Goal: Task Accomplishment & Management: Manage account settings

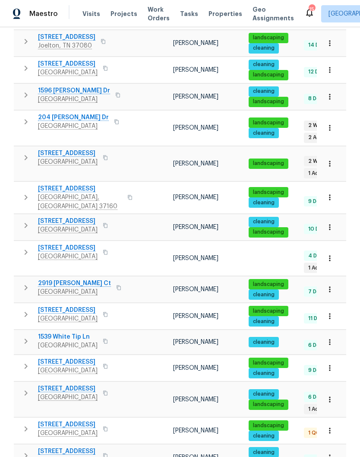
scroll to position [425, 0]
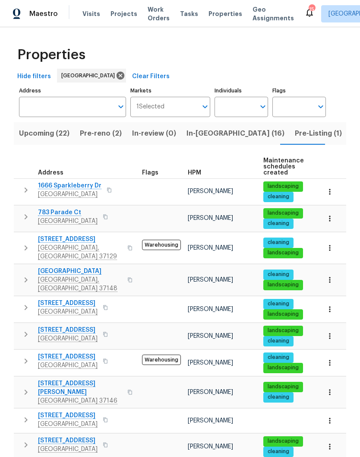
click at [244, 97] on input "Individuals" at bounding box center [235, 107] width 41 height 20
type input "[PERSON_NAME]"
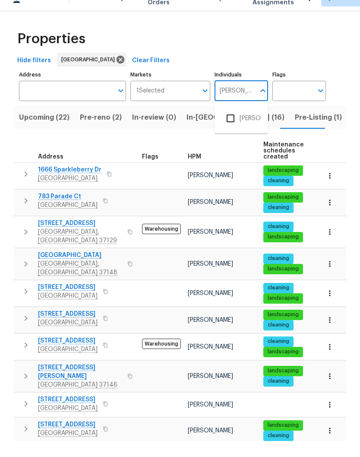
click at [231, 125] on input "checkbox" at bounding box center [230, 134] width 18 height 18
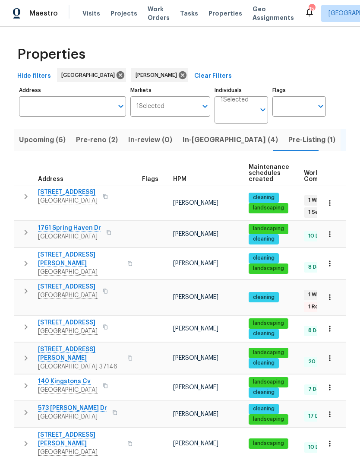
click at [77, 190] on span "2203 Green Acres Dr" at bounding box center [68, 192] width 60 height 9
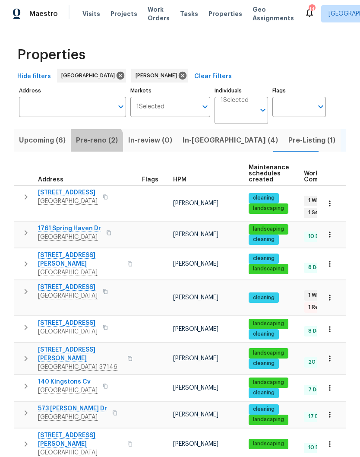
click at [94, 144] on span "Pre-reno (2)" at bounding box center [97, 140] width 42 height 12
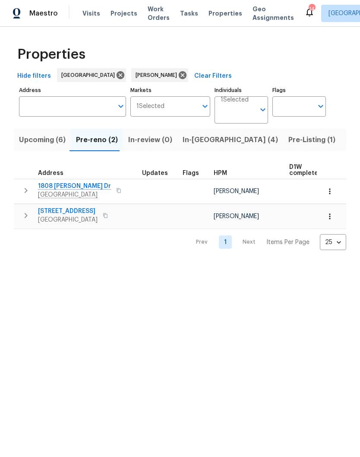
click at [193, 139] on span "In-[GEOGRAPHIC_DATA] (4)" at bounding box center [230, 140] width 95 height 12
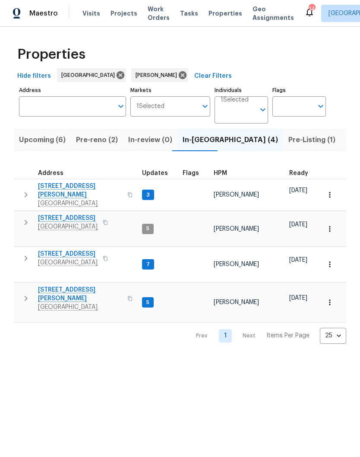
click at [74, 199] on span "[GEOGRAPHIC_DATA]" at bounding box center [80, 203] width 84 height 9
click at [95, 142] on span "Pre-reno (2)" at bounding box center [97, 140] width 42 height 12
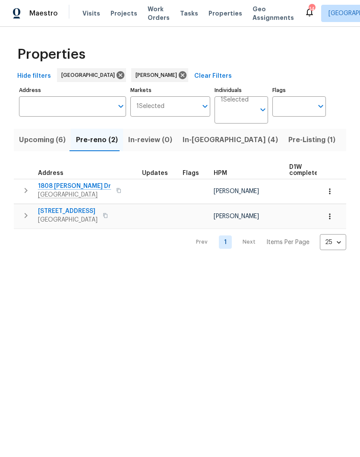
click at [328, 218] on icon "button" at bounding box center [329, 216] width 9 height 9
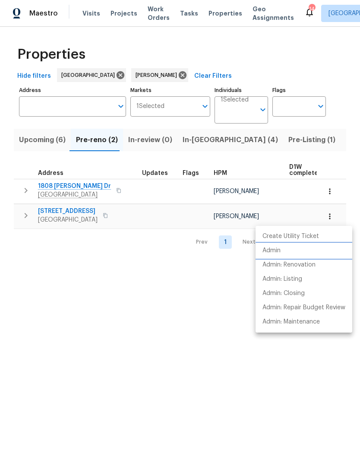
click at [277, 251] on p "Admin" at bounding box center [271, 250] width 18 height 9
click at [72, 215] on div at bounding box center [180, 228] width 360 height 457
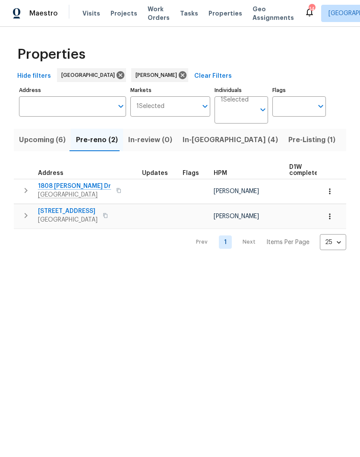
click at [73, 212] on span "[STREET_ADDRESS]" at bounding box center [68, 211] width 60 height 9
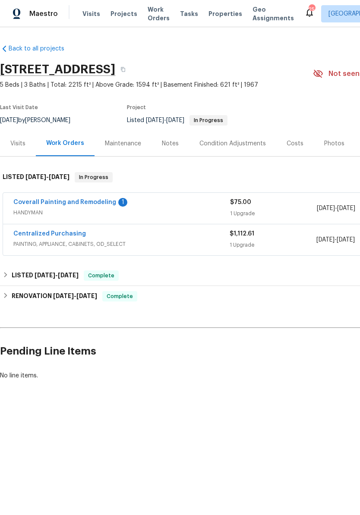
click at [100, 205] on link "Coverall Painting and Remodeling" at bounding box center [64, 202] width 103 height 6
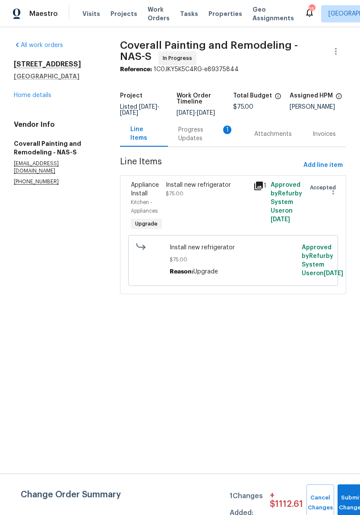
click at [212, 137] on div "Progress Updates 1" at bounding box center [205, 134] width 55 height 17
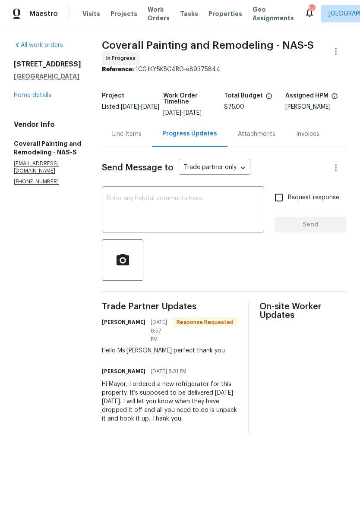
click at [201, 205] on textarea at bounding box center [183, 211] width 152 height 30
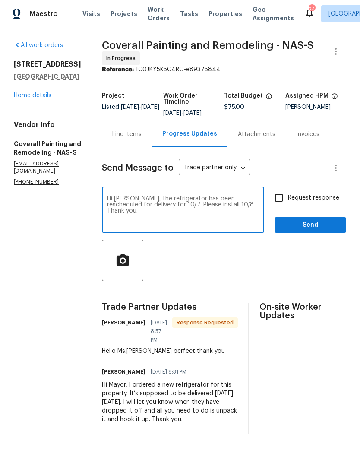
type textarea "Hi Mainor, the refrigerator has been rescheduled for delivery for 10/7. Please …"
click at [309, 231] on span "Send" at bounding box center [310, 225] width 58 height 11
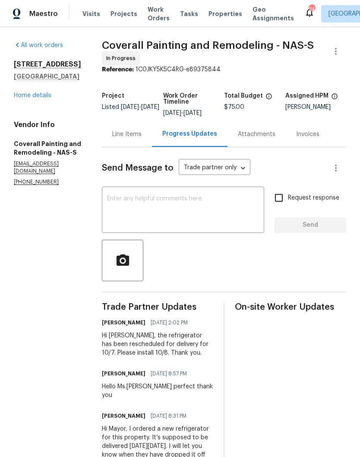
click at [9, 144] on div "All work orders 2203 Green Acres Dr Clarksville, TN 37042 Home details Vendor I…" at bounding box center [180, 263] width 360 height 473
click at [43, 97] on link "Home details" at bounding box center [33, 95] width 38 height 6
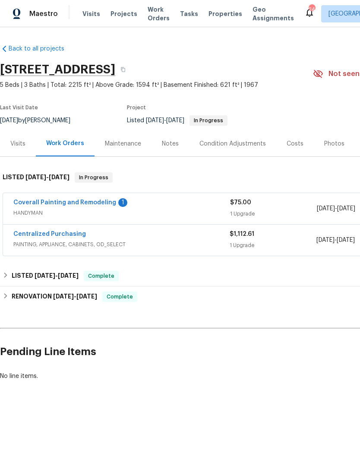
click at [173, 142] on div "Notes" at bounding box center [170, 143] width 17 height 9
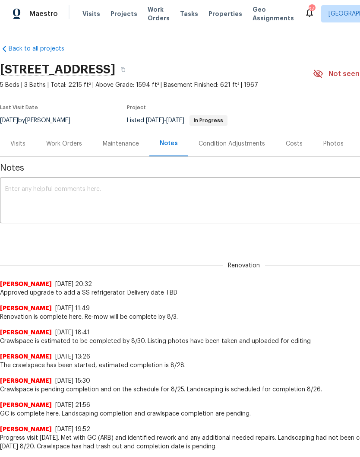
click at [166, 198] on textarea at bounding box center [243, 201] width 477 height 30
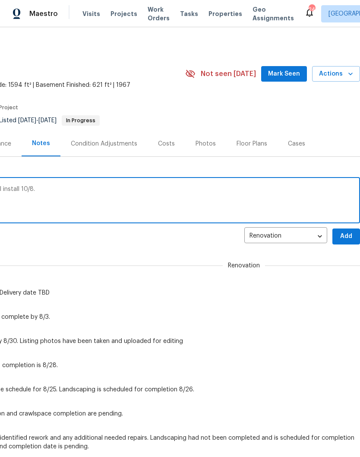
scroll to position [0, 128]
type textarea "Refrigerator will be delivered tomorrow 10/7. GC will install 10/8."
click at [349, 243] on button "Add" at bounding box center [346, 236] width 28 height 16
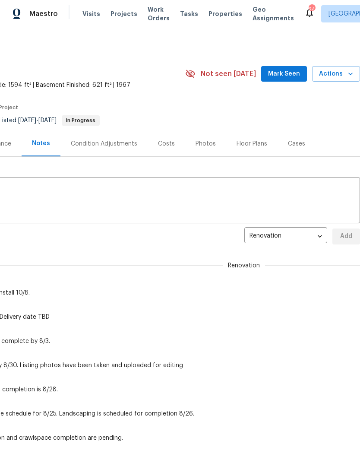
click at [289, 76] on span "Mark Seen" at bounding box center [284, 74] width 32 height 11
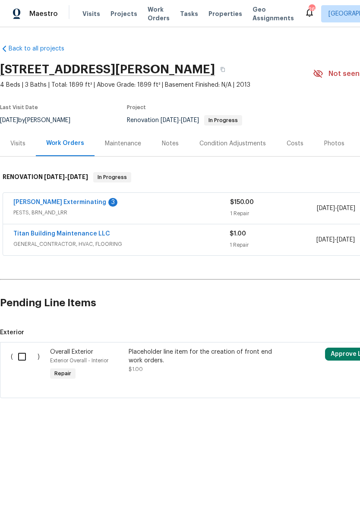
click at [22, 149] on div "Visits" at bounding box center [18, 143] width 36 height 25
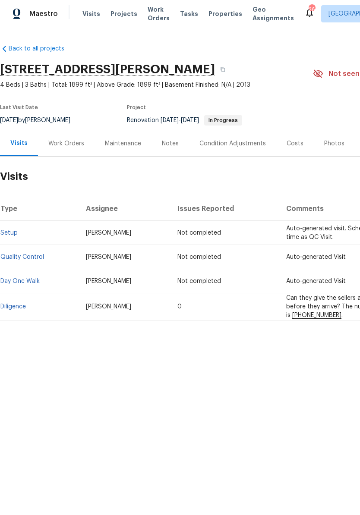
click at [21, 308] on link "Diligence" at bounding box center [12, 307] width 25 height 6
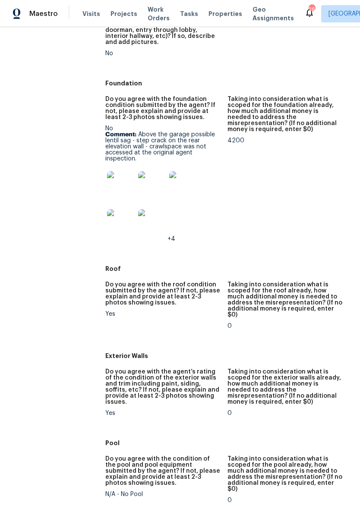
scroll to position [220, 0]
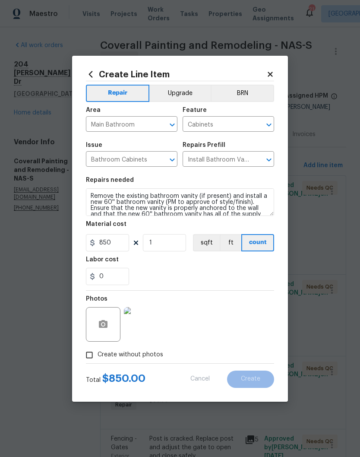
type input "0"
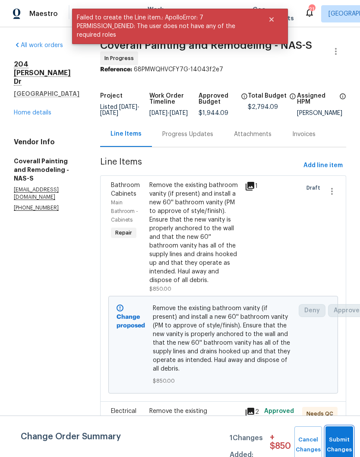
click at [338, 437] on button "Submit Changes" at bounding box center [339, 444] width 28 height 37
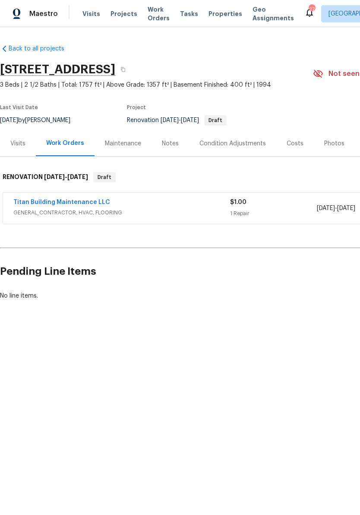
click at [291, 148] on div "Costs" at bounding box center [295, 143] width 38 height 25
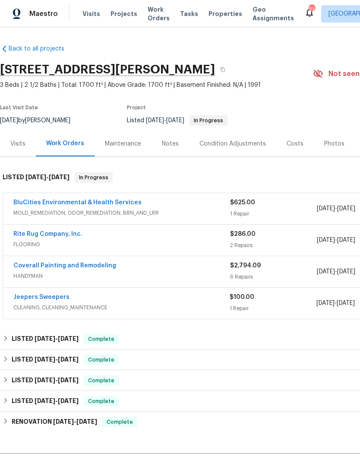
click at [48, 297] on link "Jeepers Sweepers" at bounding box center [41, 297] width 56 height 6
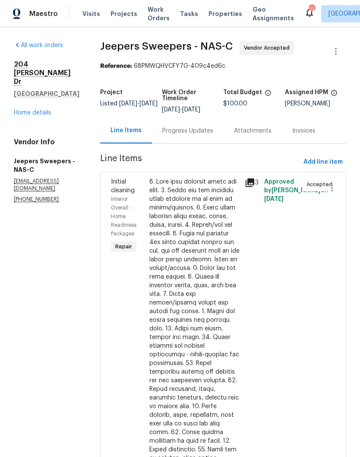
click at [213, 135] on div "Progress Updates" at bounding box center [187, 130] width 51 height 9
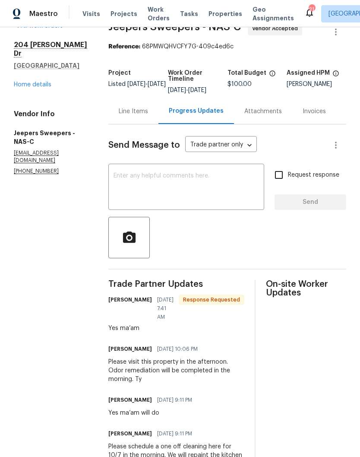
scroll to position [19, 0]
click at [197, 193] on textarea at bounding box center [186, 188] width 145 height 30
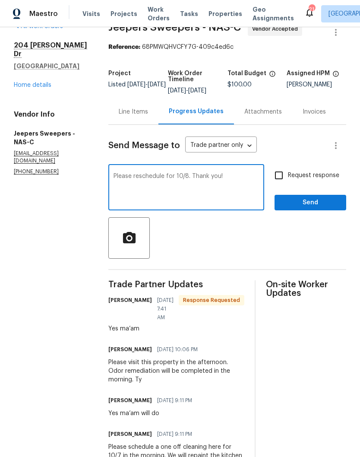
type textarea "Please reschedule for 10/8. Thank you!"
click at [319, 207] on span "Send" at bounding box center [310, 202] width 58 height 11
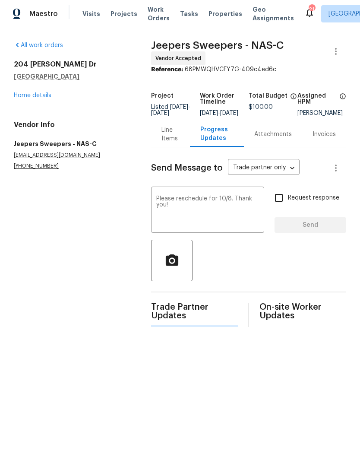
scroll to position [0, 0]
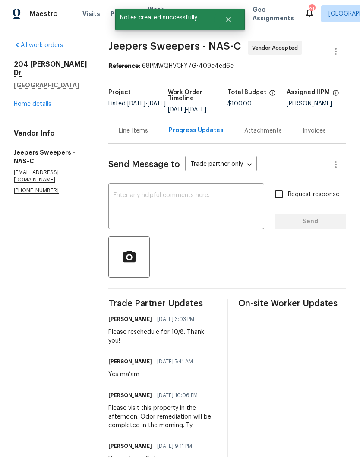
click at [44, 101] on link "Home details" at bounding box center [33, 104] width 38 height 6
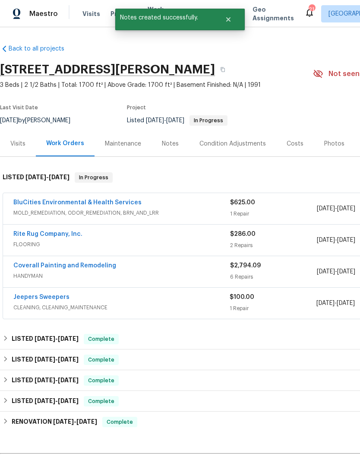
click at [91, 265] on link "Coverall Painting and Remodeling" at bounding box center [64, 265] width 103 height 6
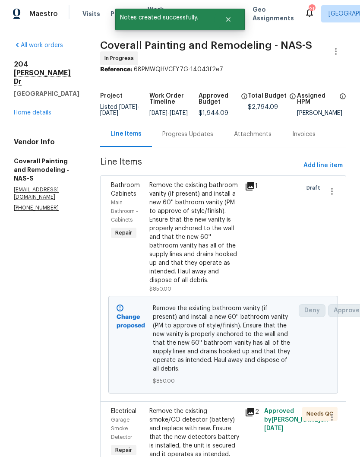
click at [211, 139] on div "Progress Updates" at bounding box center [187, 134] width 51 height 9
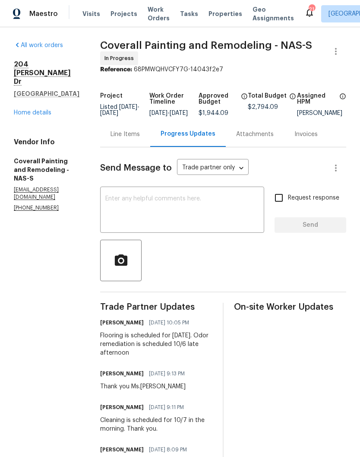
click at [212, 202] on textarea at bounding box center [182, 211] width 154 height 30
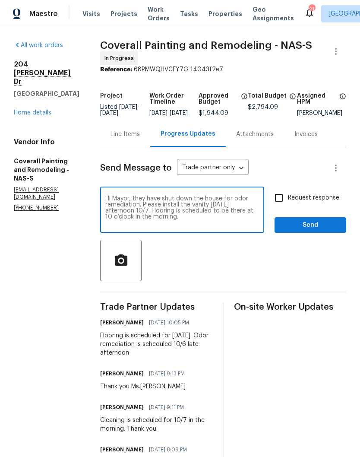
type textarea "Hi Mayor, they have shut down the house for odor remediation. Please install th…"
click at [324, 230] on span "Send" at bounding box center [310, 225] width 58 height 11
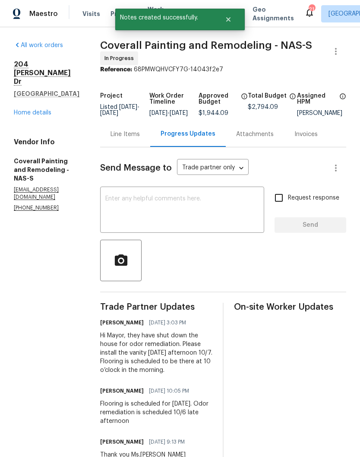
click at [227, 208] on textarea at bounding box center [182, 211] width 154 height 30
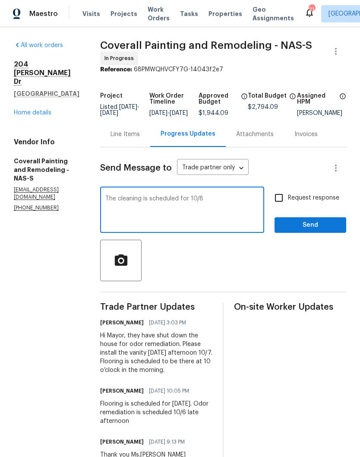
click at [194, 204] on textarea "The cleaning is scheduled for 10/8" at bounding box center [182, 211] width 154 height 30
type textarea "The cleaning is rescheduled for 10/8"
click at [317, 227] on span "Send" at bounding box center [310, 225] width 58 height 11
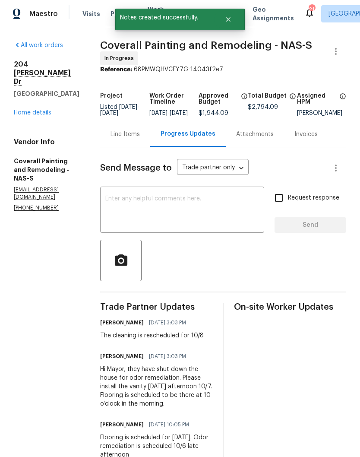
click at [40, 110] on link "Home details" at bounding box center [33, 113] width 38 height 6
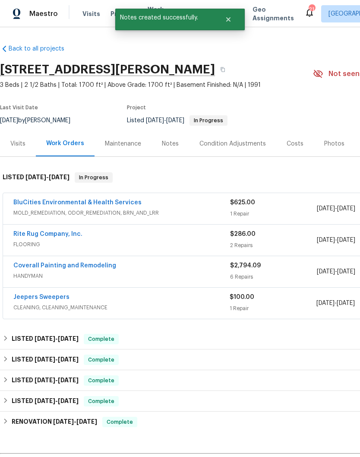
click at [177, 144] on div "Notes" at bounding box center [171, 143] width 38 height 25
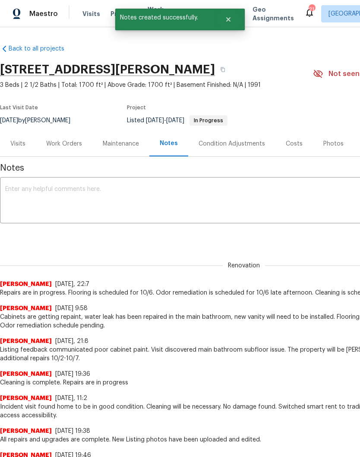
click at [129, 187] on textarea at bounding box center [243, 201] width 477 height 30
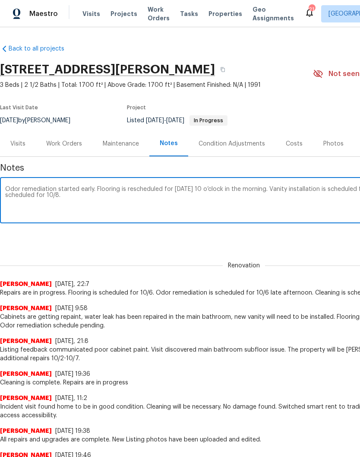
click at [39, 197] on textarea "Odor remediation started early. Flooring is rescheduled for tomorrow 10/7 at 10…" at bounding box center [243, 201] width 477 height 30
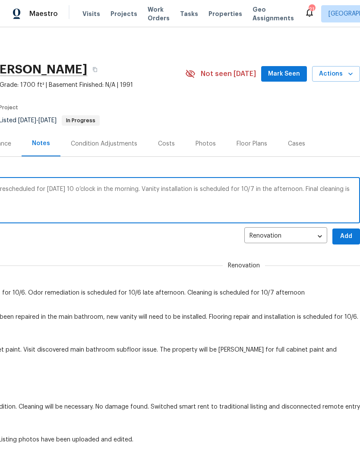
scroll to position [0, 128]
type textarea "Odor remediation started early. Flooring is rescheduled for tomorrow 10/7 at 10…"
click at [348, 235] on span "Add" at bounding box center [346, 236] width 14 height 11
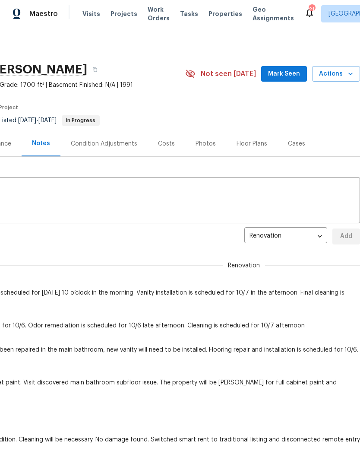
click at [293, 72] on span "Mark Seen" at bounding box center [284, 74] width 32 height 11
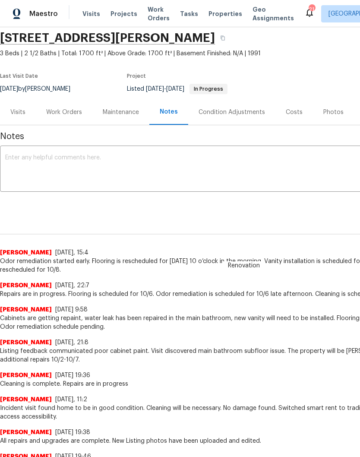
scroll to position [33, 0]
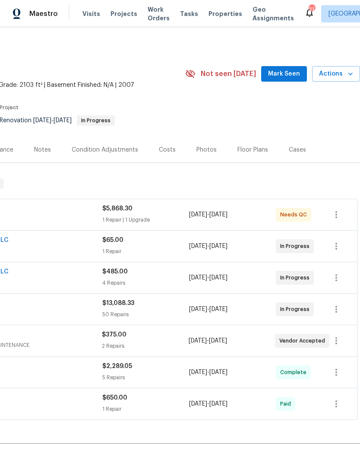
scroll to position [0, 128]
click at [294, 75] on span "Mark Seen" at bounding box center [284, 74] width 32 height 11
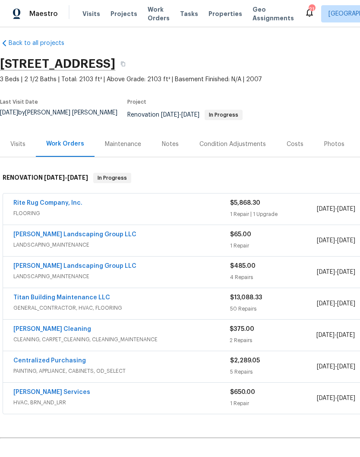
scroll to position [6, 0]
click at [169, 140] on div "Notes" at bounding box center [170, 144] width 17 height 9
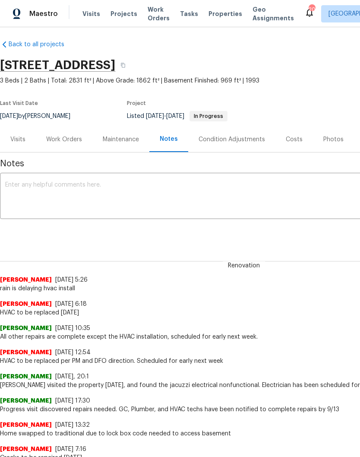
scroll to position [4, 0]
